Goal: Task Accomplishment & Management: Manage account settings

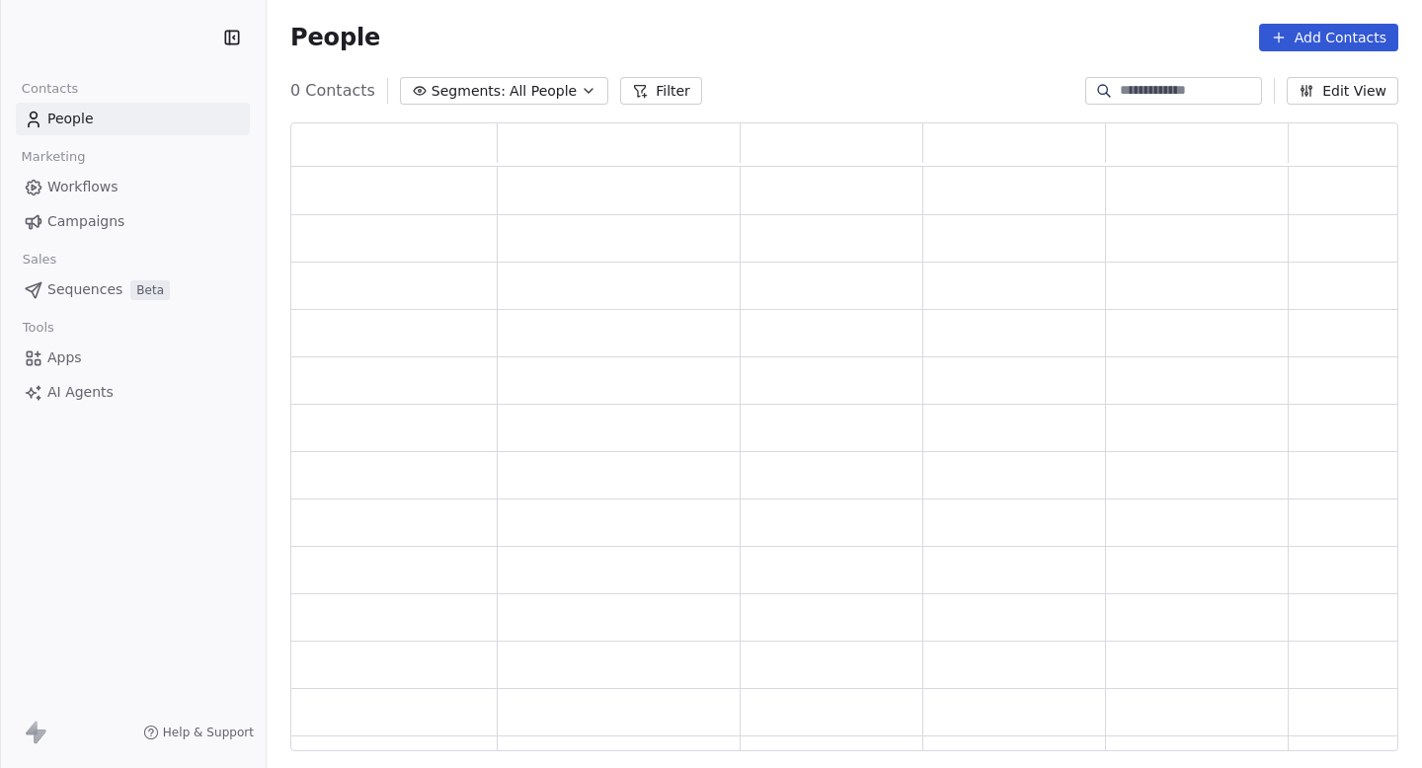
scroll to position [629, 1108]
